Goal: Information Seeking & Learning: Find specific page/section

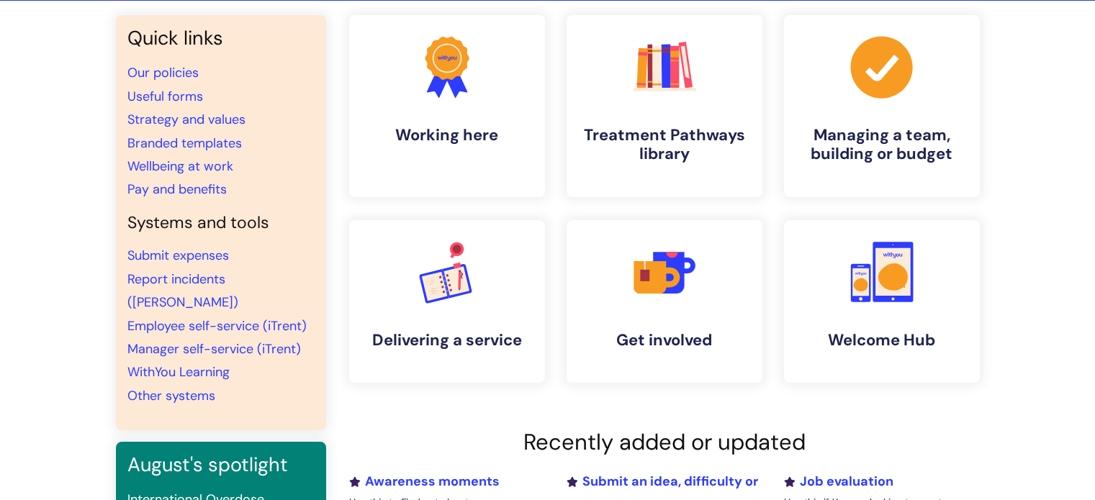
scroll to position [144, 0]
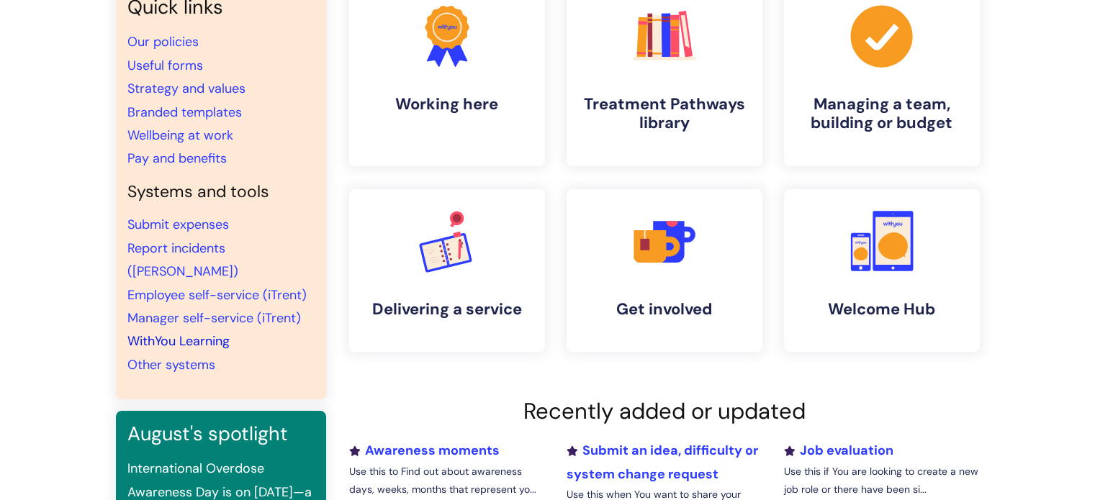
click at [170, 333] on link "WithYou Learning" at bounding box center [178, 341] width 102 height 17
click at [150, 155] on link "Pay and benefits" at bounding box center [176, 158] width 99 height 17
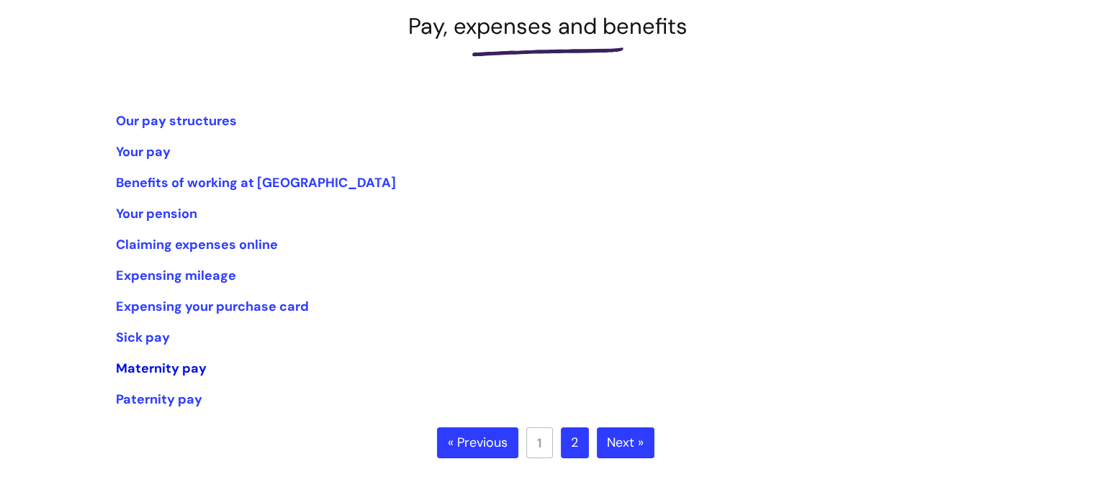
scroll to position [216, 0]
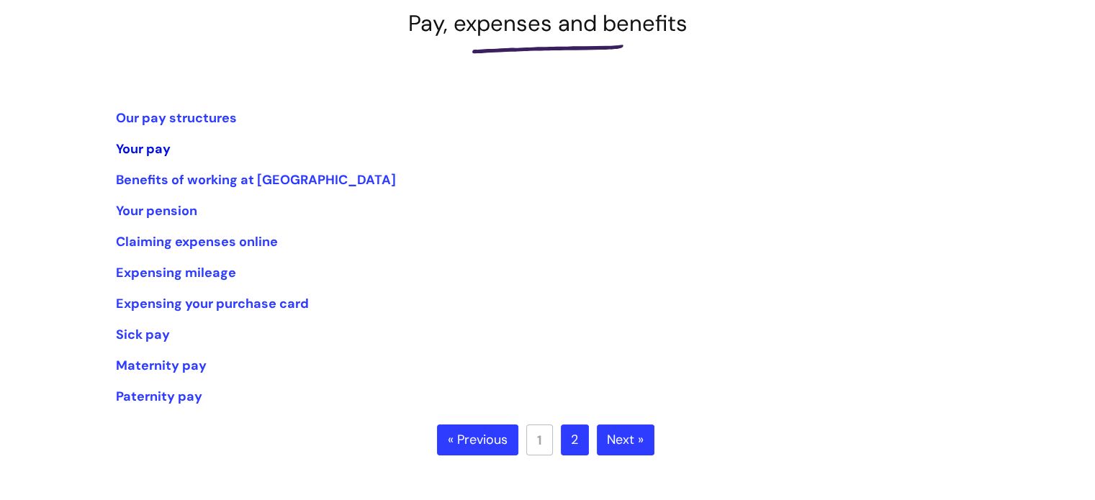
click at [118, 145] on link "Your pay" at bounding box center [143, 148] width 55 height 17
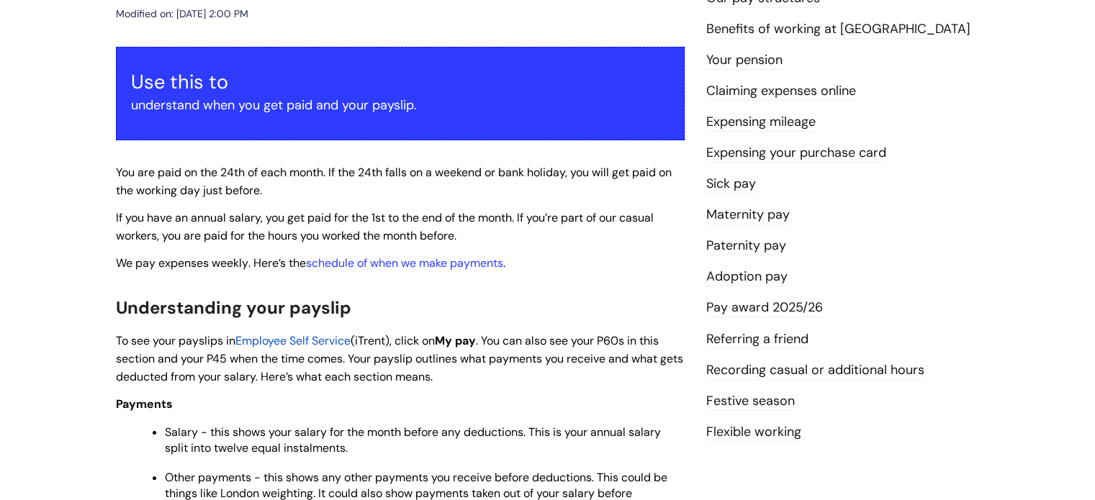
scroll to position [288, 0]
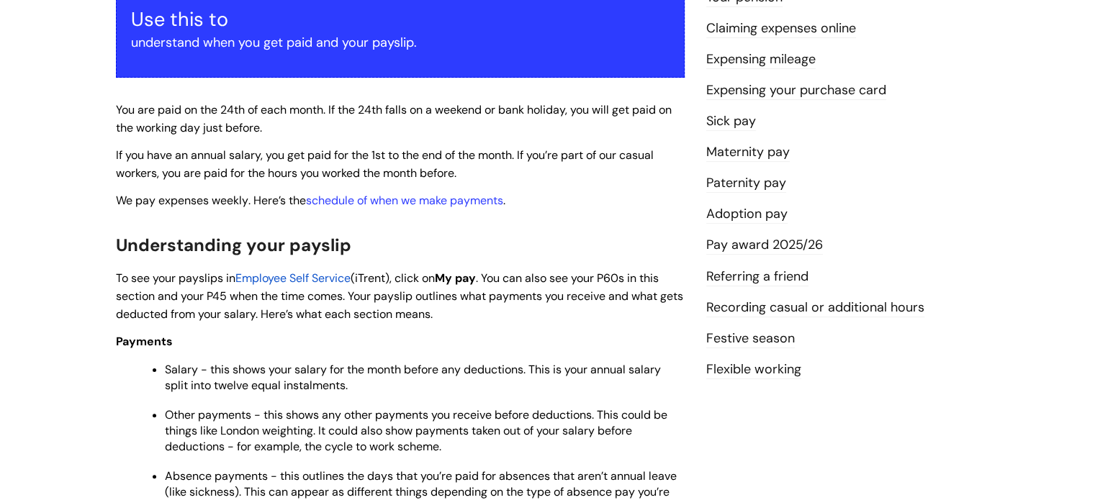
click at [247, 278] on span "Employee Self Service" at bounding box center [292, 278] width 115 height 15
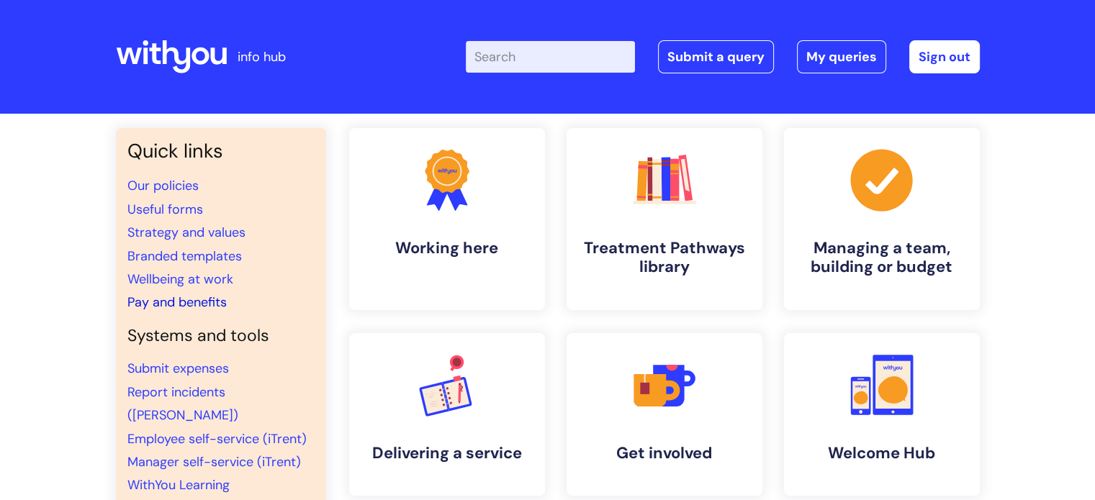
click at [135, 299] on link "Pay and benefits" at bounding box center [176, 302] width 99 height 17
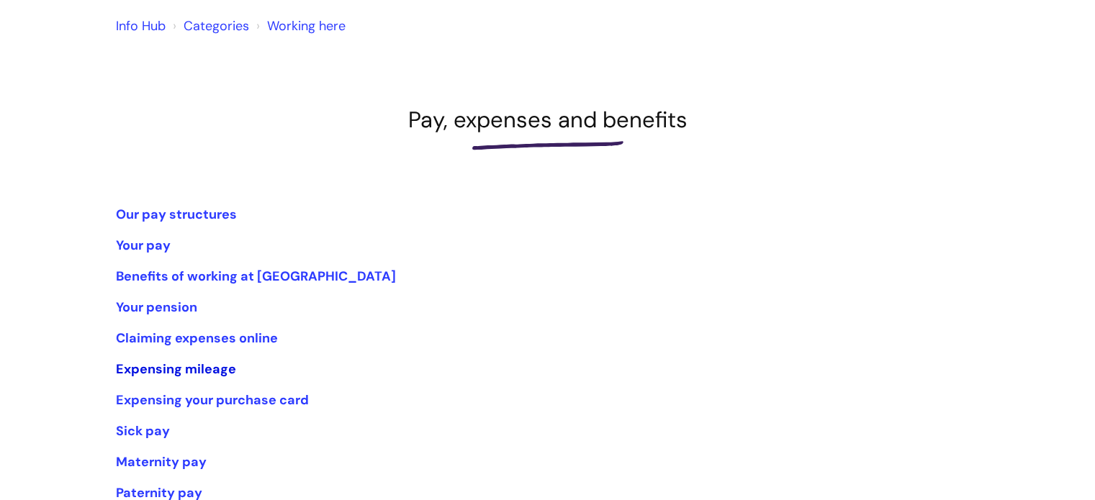
scroll to position [216, 0]
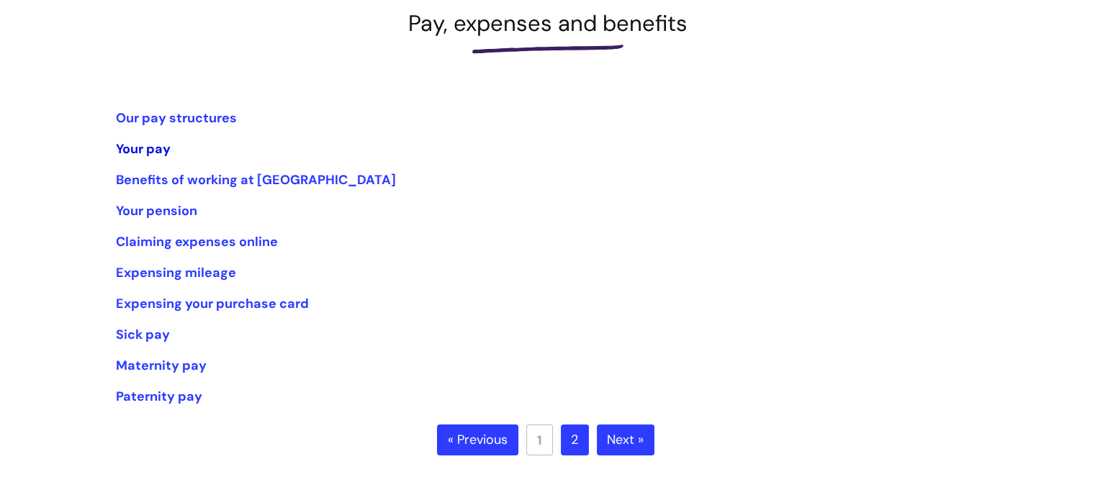
click at [120, 145] on link "Your pay" at bounding box center [143, 148] width 55 height 17
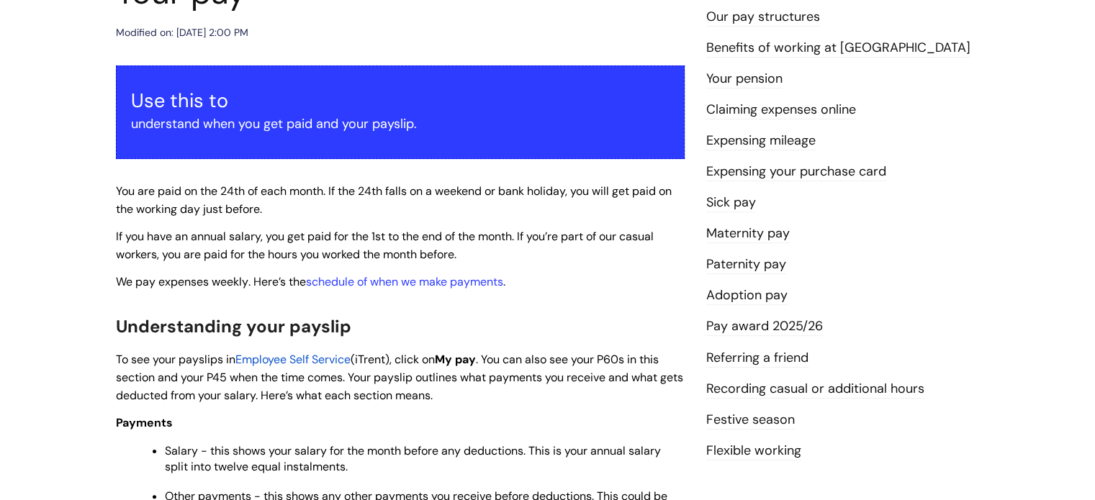
scroll to position [216, 0]
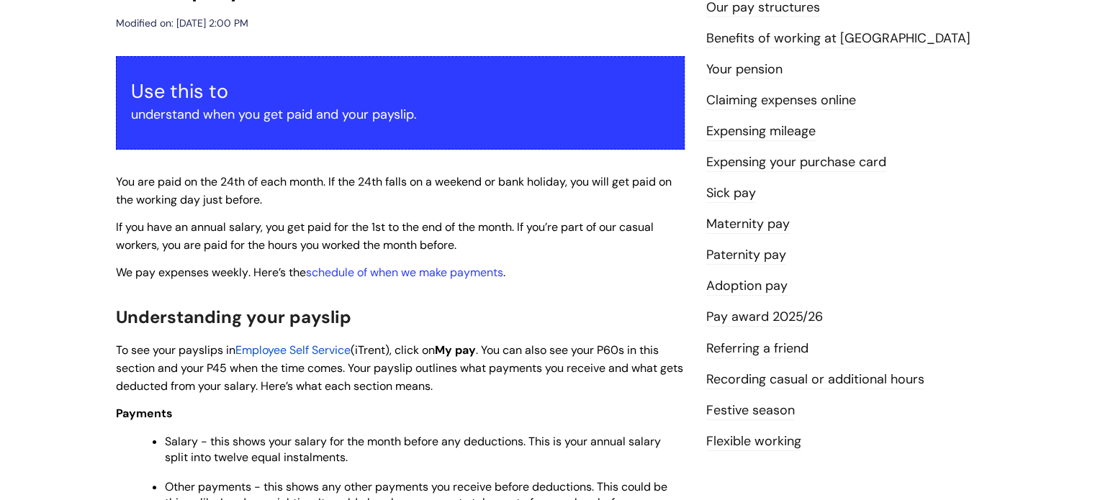
click at [246, 348] on span "Employee Self Service" at bounding box center [292, 350] width 115 height 15
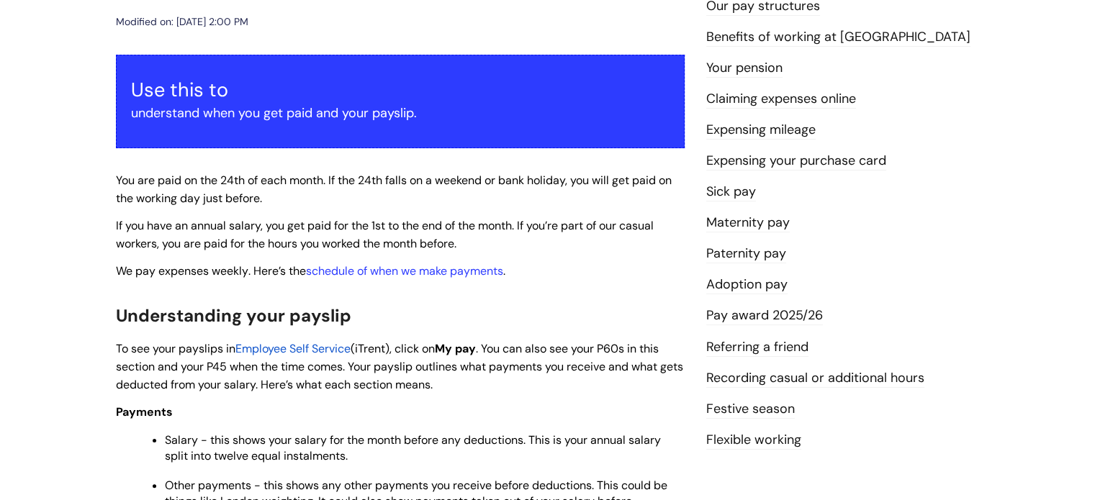
scroll to position [217, 0]
click at [337, 353] on span "Employee Self Service" at bounding box center [292, 348] width 115 height 15
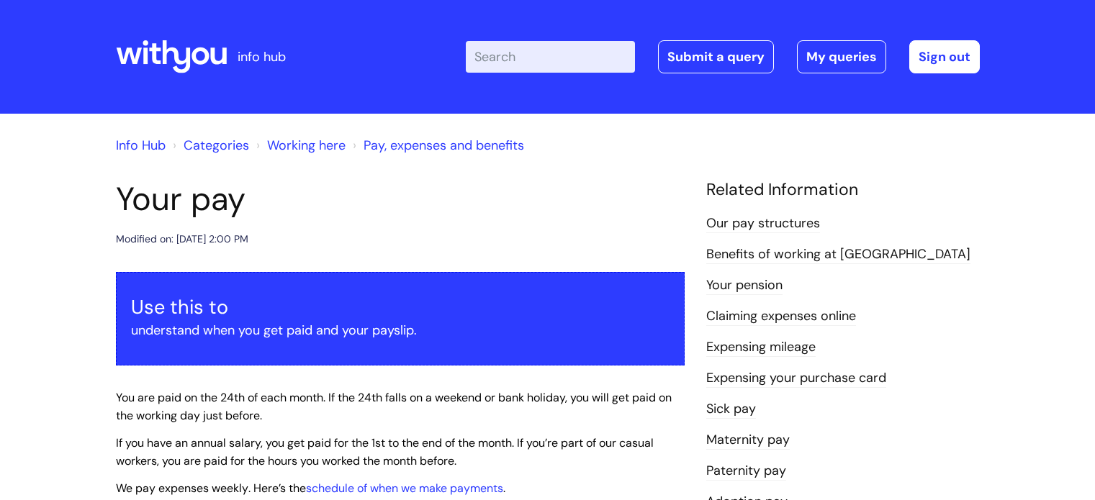
scroll to position [219, 0]
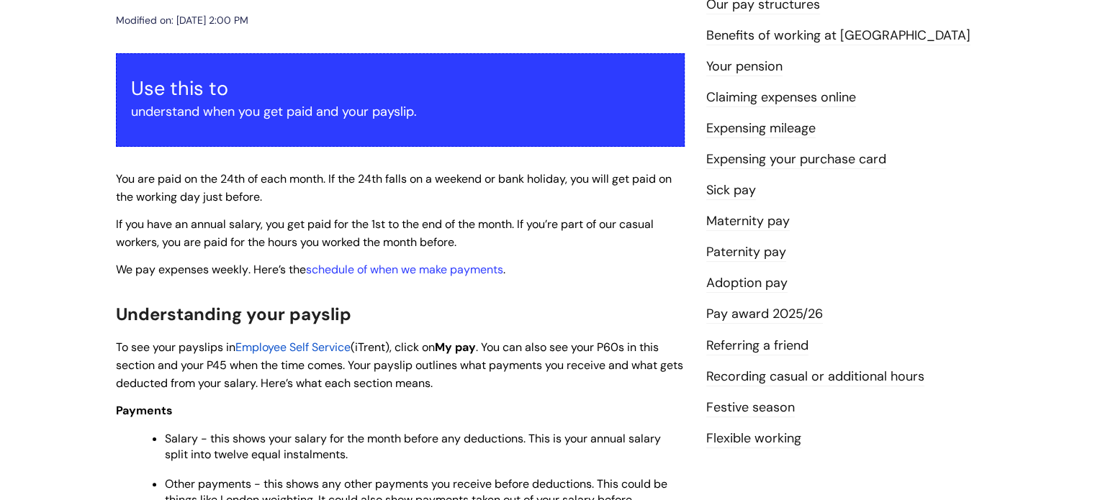
click at [290, 346] on span "Employee Self Service" at bounding box center [292, 347] width 115 height 15
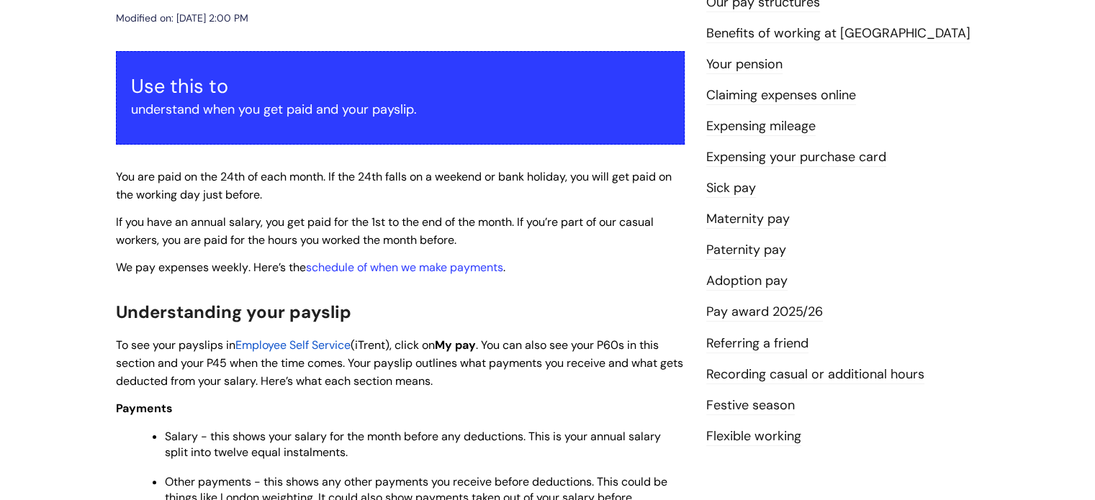
scroll to position [221, 0]
click at [348, 348] on span "Employee Self Service" at bounding box center [292, 345] width 115 height 15
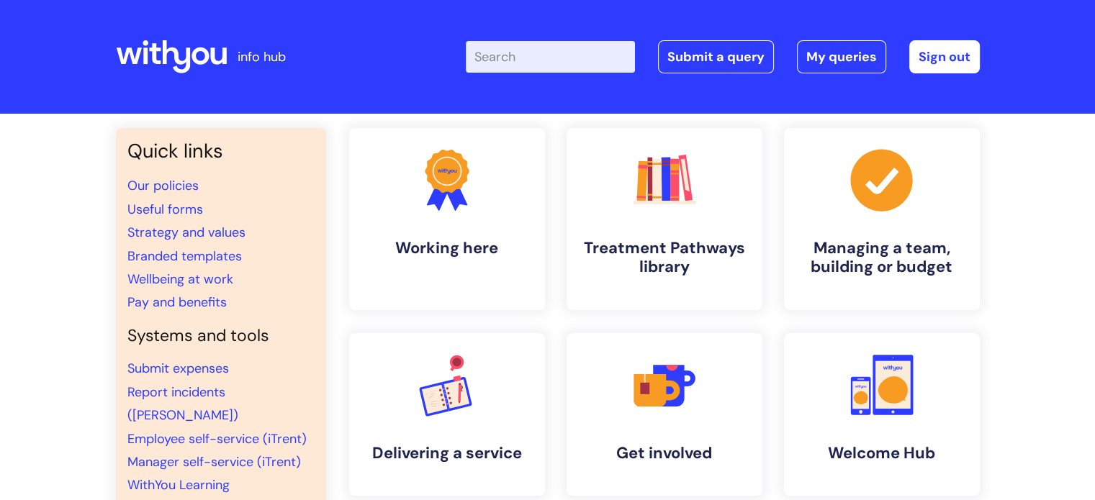
click at [519, 56] on input "Enter your search term here..." at bounding box center [550, 57] width 169 height 32
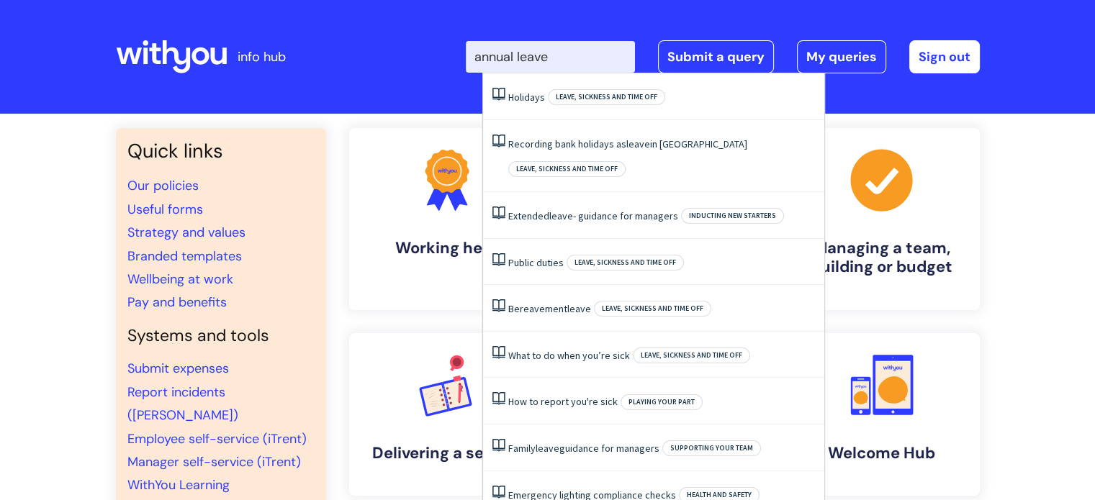
type input "annual leave"
click button "Search" at bounding box center [0, 0] width 0 height 0
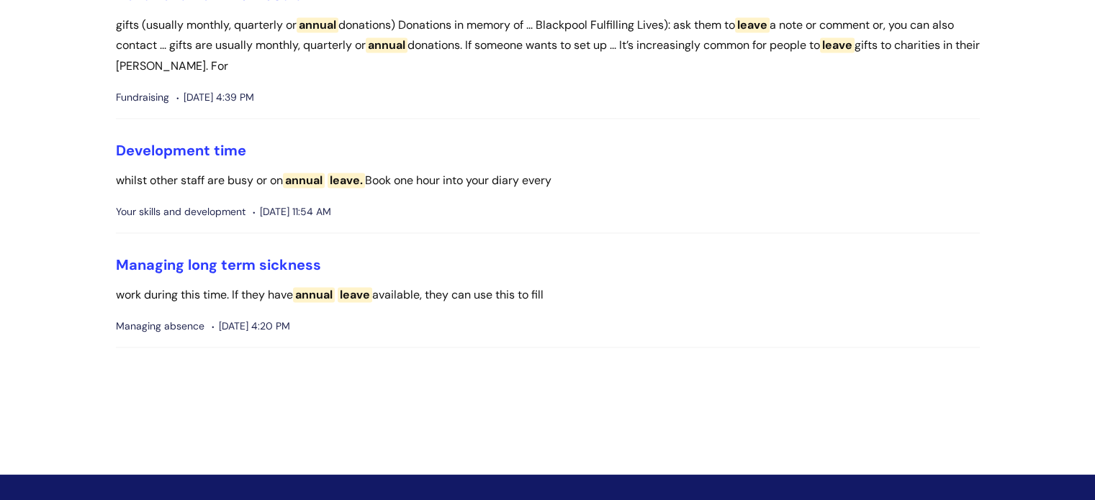
scroll to position [2376, 0]
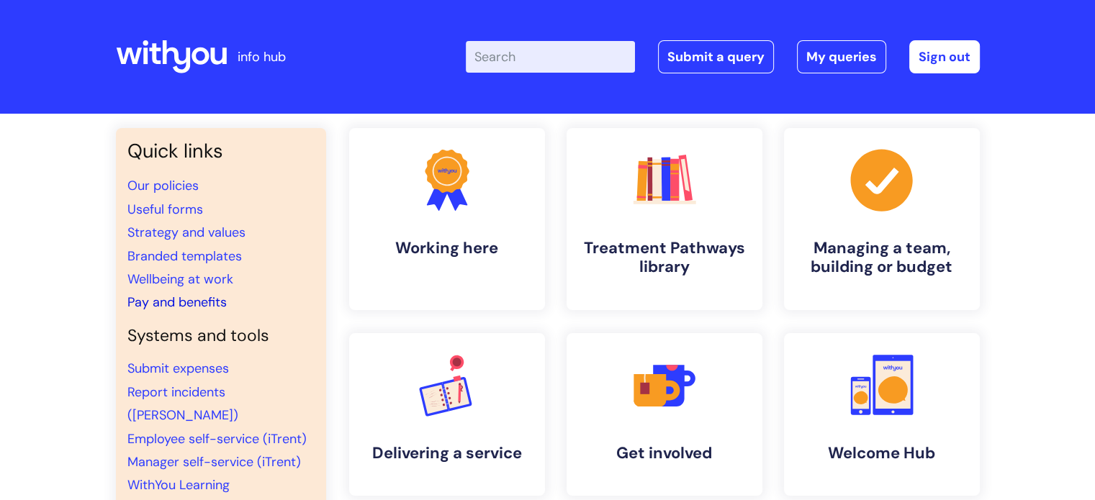
click at [154, 304] on link "Pay and benefits" at bounding box center [176, 302] width 99 height 17
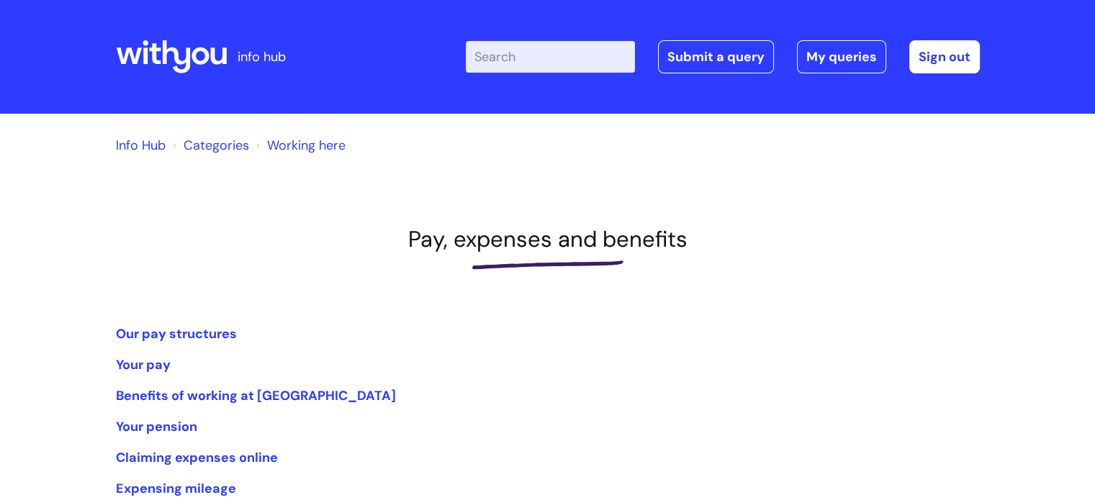
click at [504, 57] on input "Enter your search term here..." at bounding box center [550, 57] width 169 height 32
type input "itrent"
click button "Search" at bounding box center [0, 0] width 0 height 0
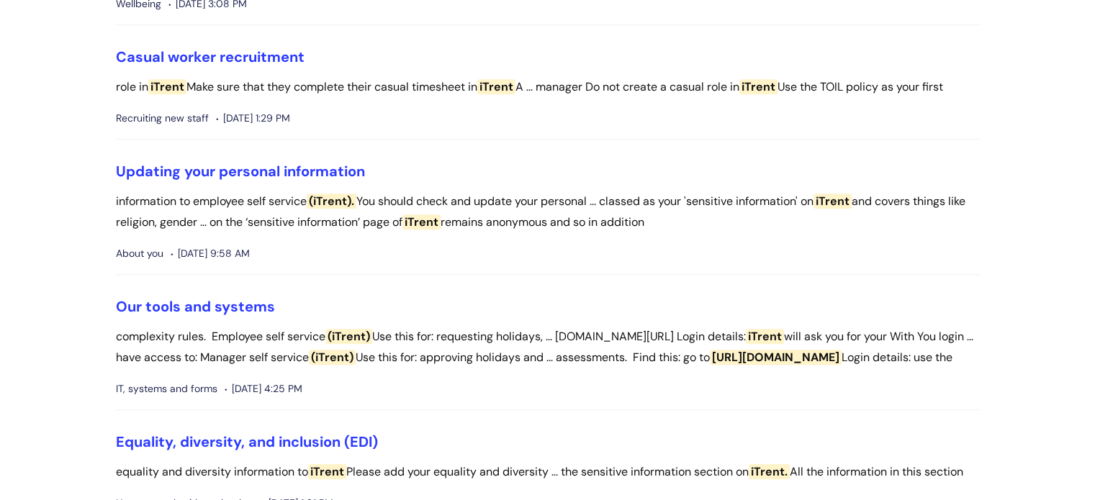
scroll to position [1008, 0]
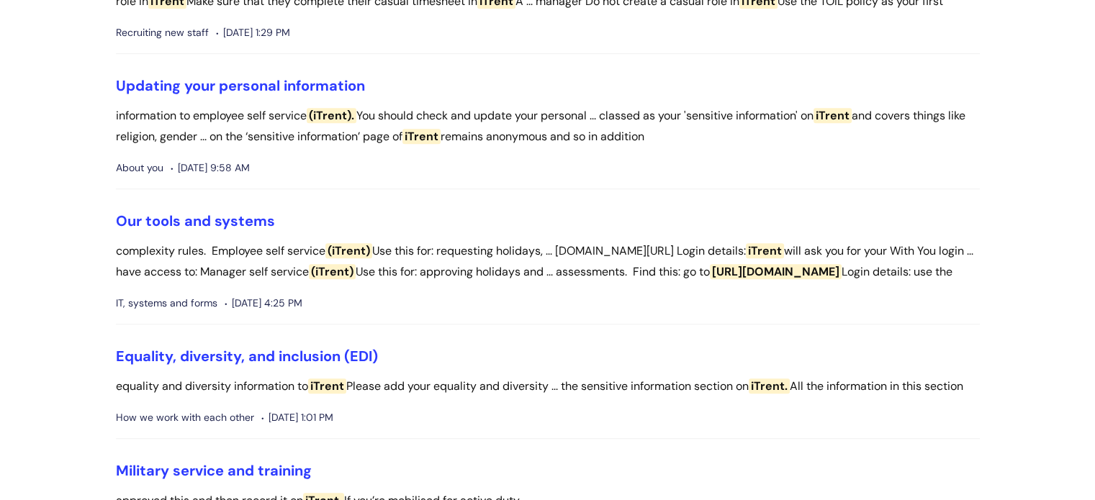
click at [710, 279] on span "https://itrent.wearewithyou.org.uk" at bounding box center [776, 271] width 132 height 15
click at [442, 325] on li "Our tools and systems complexity rules. Employee self service (iTrent) Use this…" at bounding box center [548, 268] width 864 height 112
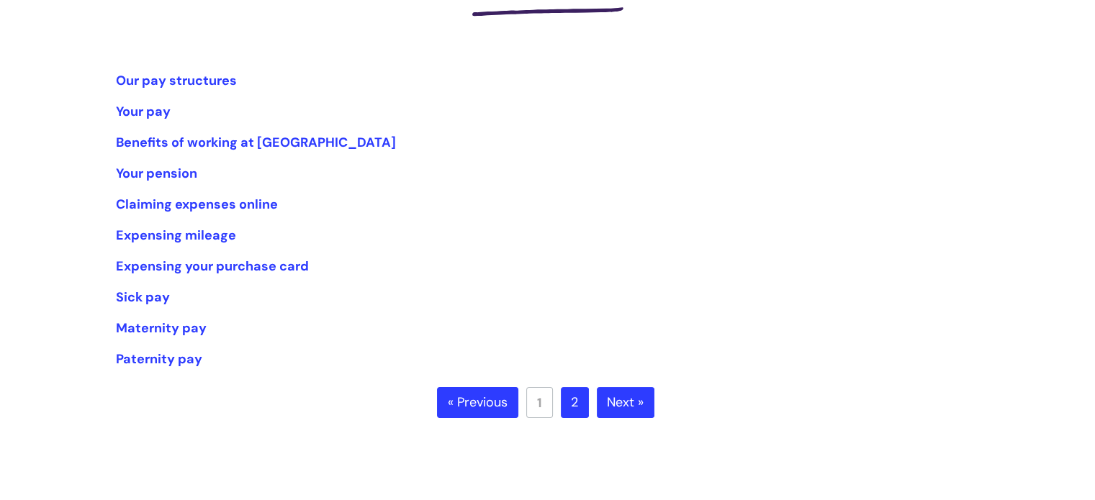
scroll to position [288, 0]
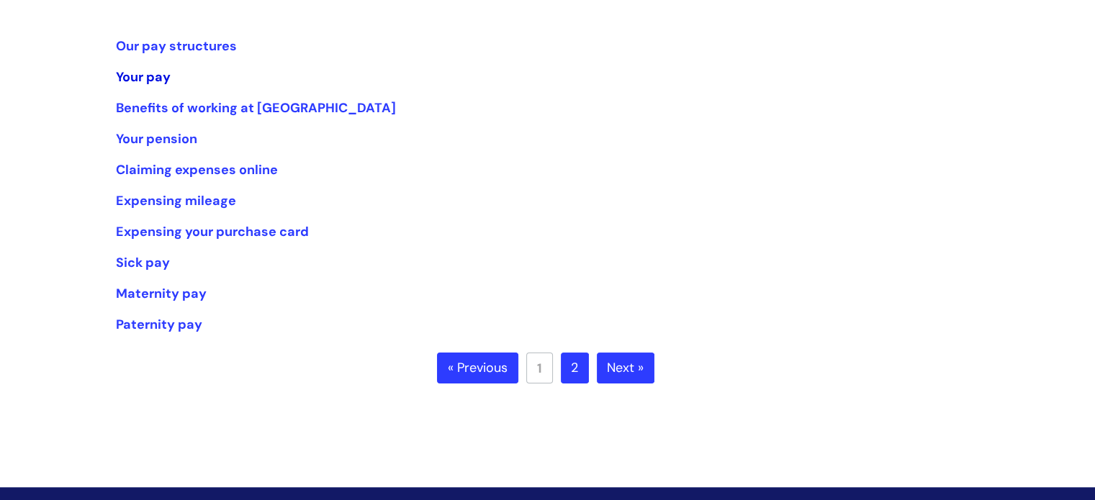
click at [118, 74] on link "Your pay" at bounding box center [143, 76] width 55 height 17
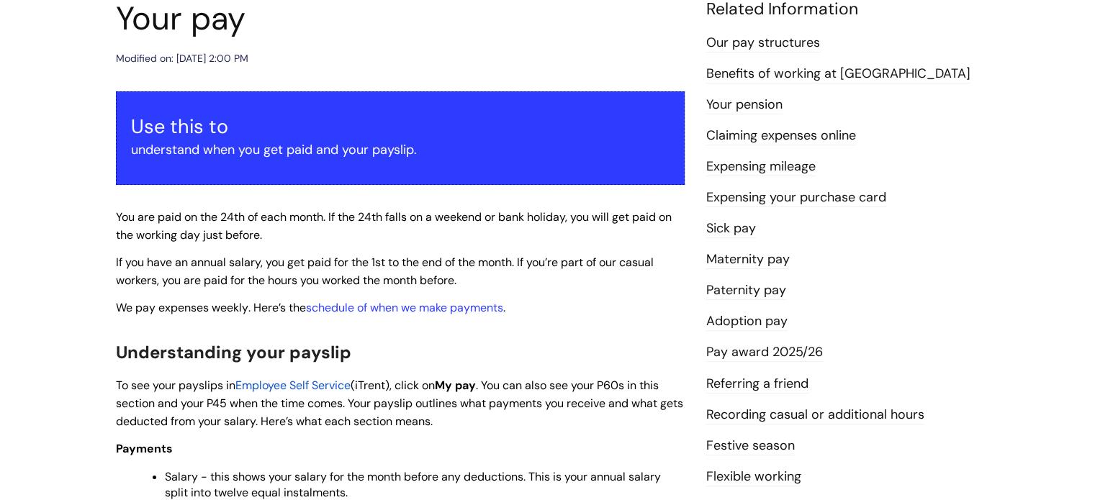
scroll to position [216, 0]
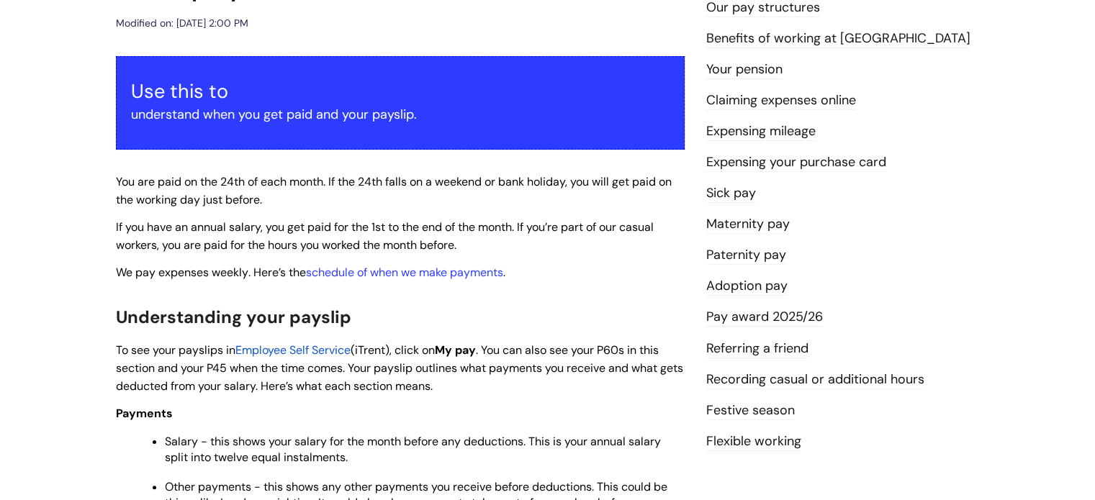
click at [310, 348] on span "Employee Self Service" at bounding box center [292, 350] width 115 height 15
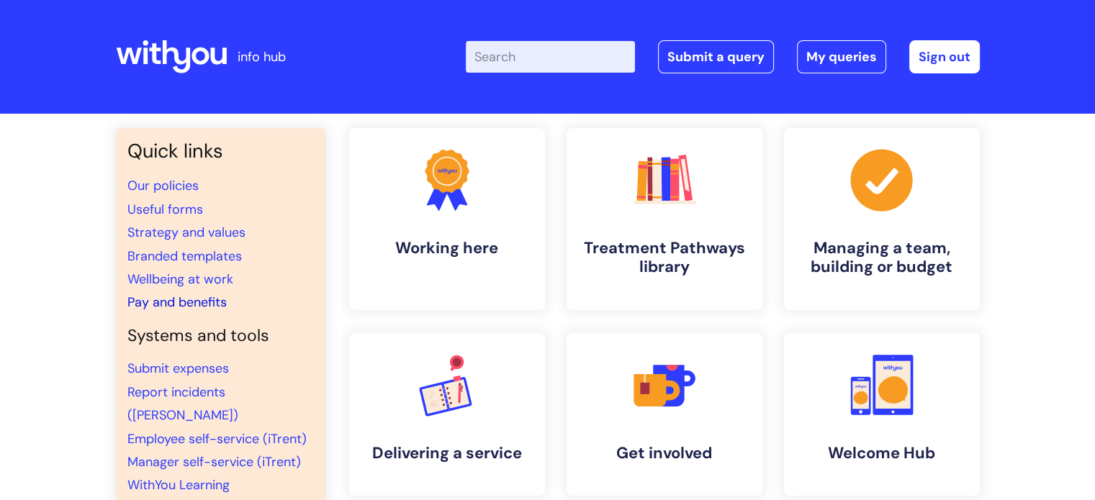
click at [187, 304] on link "Pay and benefits" at bounding box center [176, 302] width 99 height 17
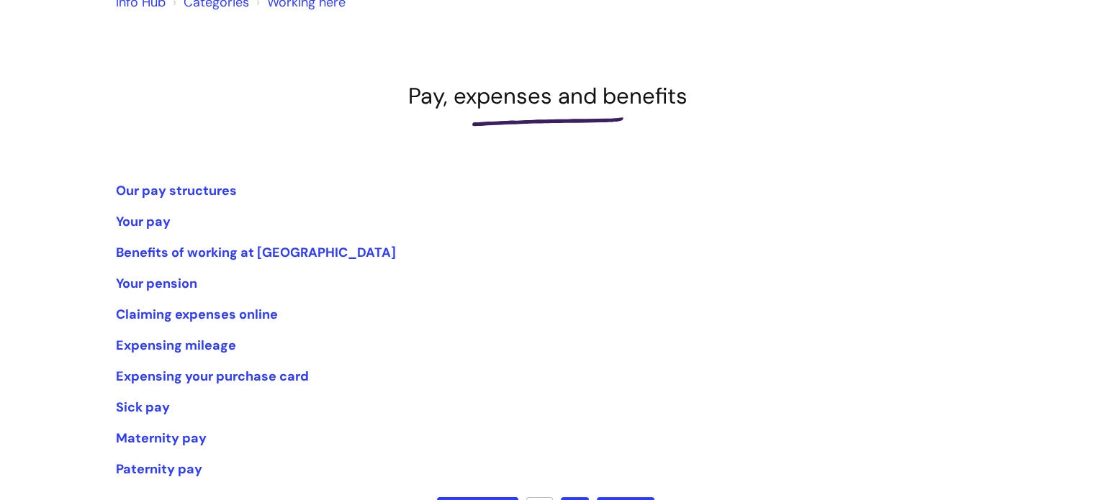
scroll to position [144, 0]
click at [156, 220] on link "Your pay" at bounding box center [143, 220] width 55 height 17
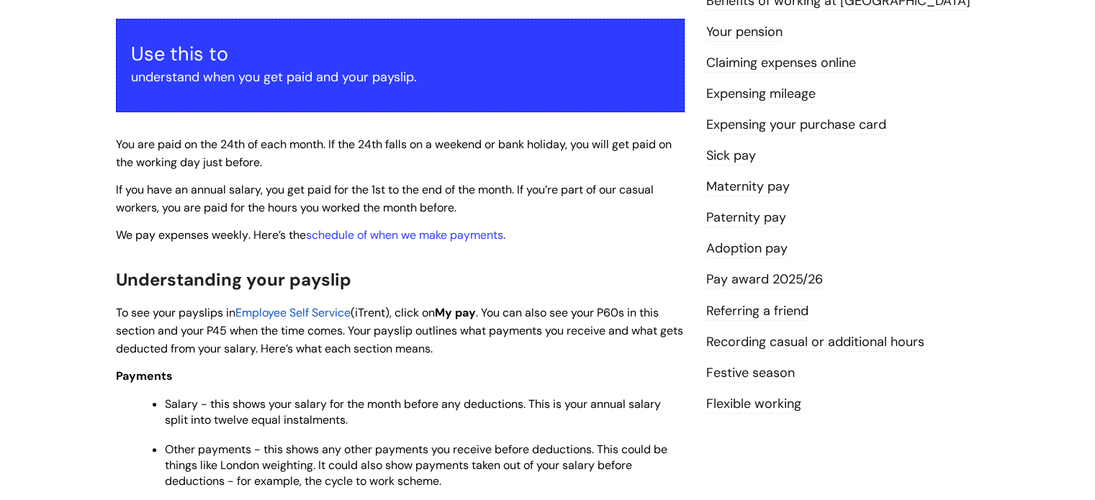
scroll to position [288, 0]
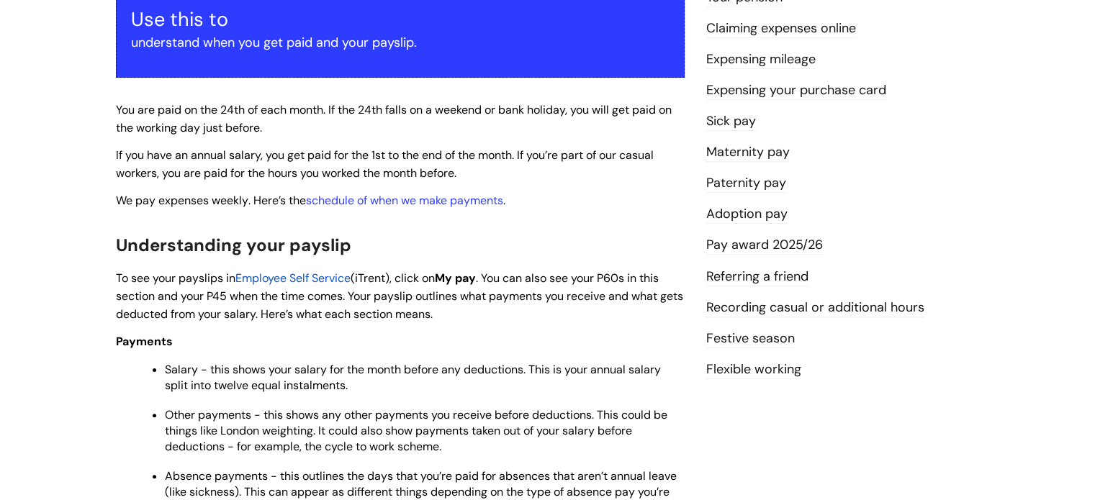
click at [322, 274] on span "Employee Self Service" at bounding box center [292, 278] width 115 height 15
